Goal: Task Accomplishment & Management: Use online tool/utility

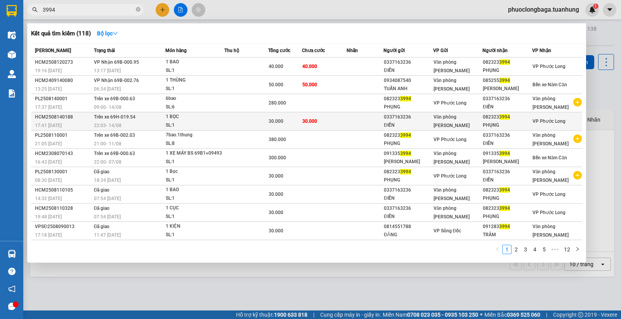
click at [462, 118] on span "Văn phòng [PERSON_NAME]" at bounding box center [452, 121] width 36 height 14
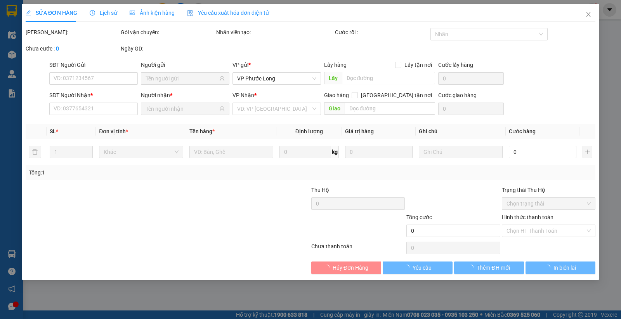
type input "0337163236"
type input "ĐIỀN"
type input "0823233994"
type input "PHỤNG"
type input "30.000"
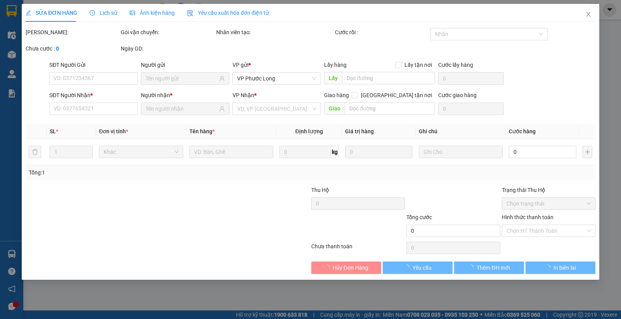
type input "30.000"
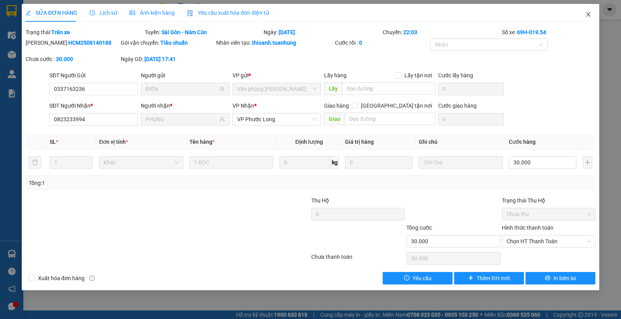
click at [584, 15] on span "Close" at bounding box center [589, 15] width 22 height 22
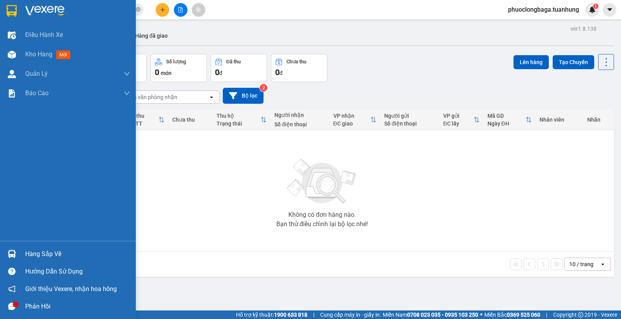
click at [14, 253] on img at bounding box center [12, 254] width 8 height 8
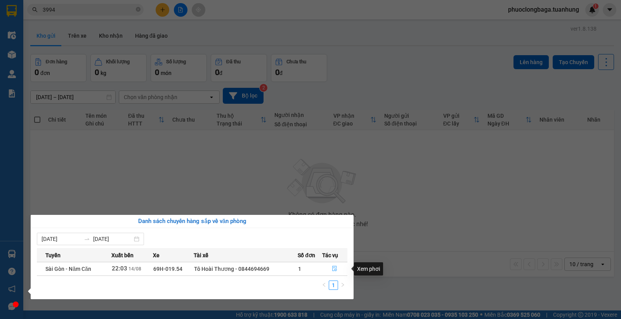
click at [334, 270] on icon "file-done" at bounding box center [334, 268] width 5 height 5
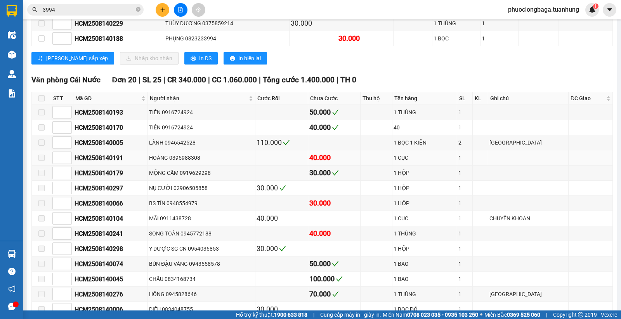
scroll to position [3365, 0]
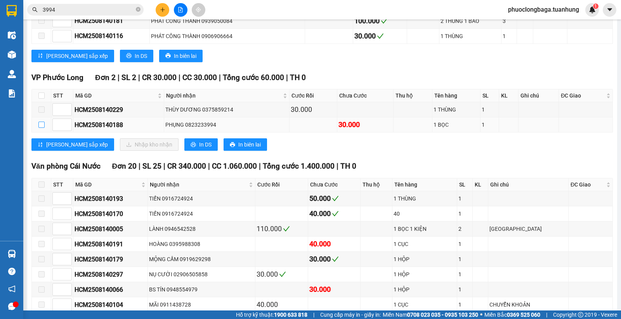
click at [40, 128] on input "checkbox" at bounding box center [41, 125] width 6 height 6
checkbox input "true"
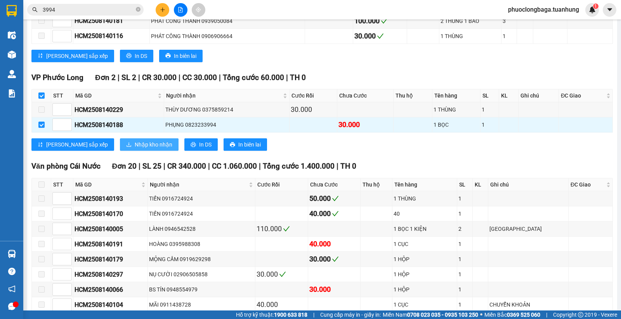
click at [135, 149] on span "Nhập kho nhận" at bounding box center [154, 144] width 38 height 9
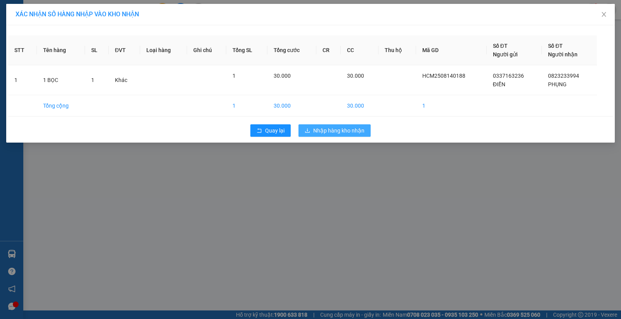
click at [342, 130] on span "Nhập hàng kho nhận" at bounding box center [338, 130] width 51 height 9
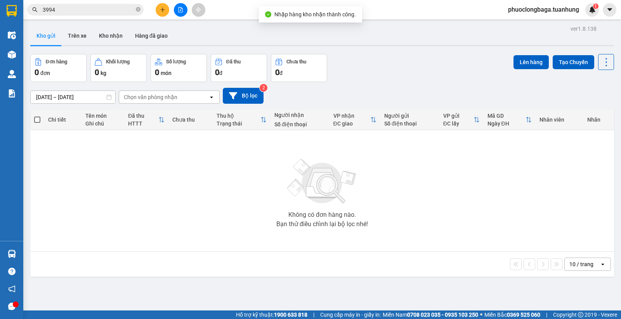
click at [94, 9] on input "3994" at bounding box center [89, 9] width 92 height 9
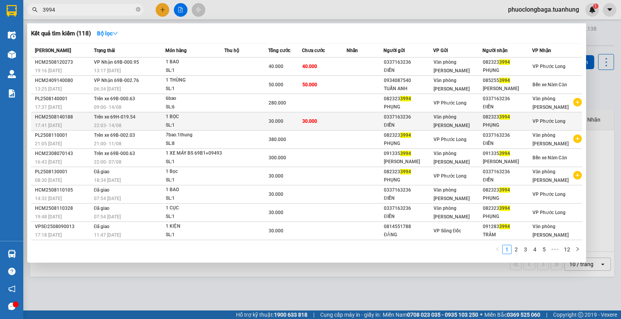
click at [470, 124] on div "Văn phòng [PERSON_NAME]" at bounding box center [458, 121] width 49 height 17
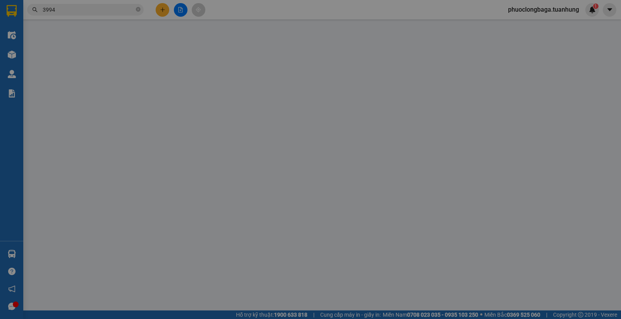
type input "0337163236"
type input "ĐIỀN"
type input "0823233994"
type input "PHỤNG"
type input "30.000"
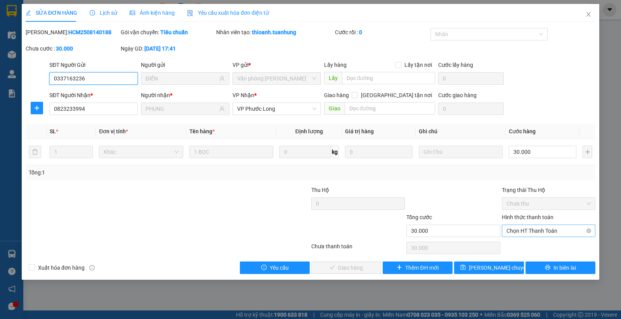
click at [529, 229] on span "Chọn HT Thanh Toán" at bounding box center [549, 231] width 84 height 12
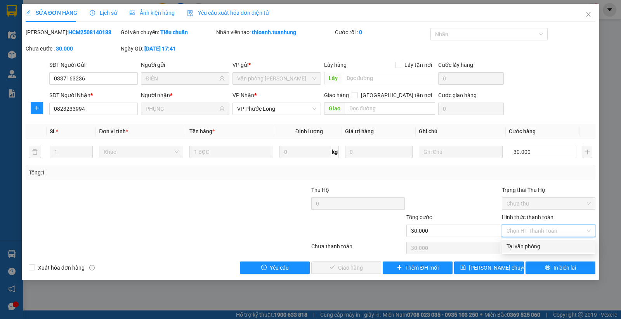
click at [528, 249] on div "Tại văn phòng" at bounding box center [549, 246] width 84 height 9
type input "0"
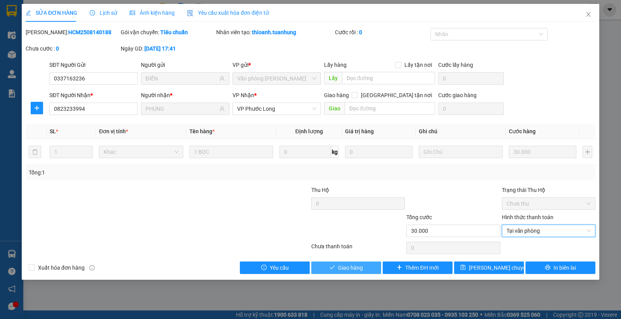
click at [366, 266] on button "Giao hàng" at bounding box center [346, 267] width 70 height 12
